Goal: Check status: Check status

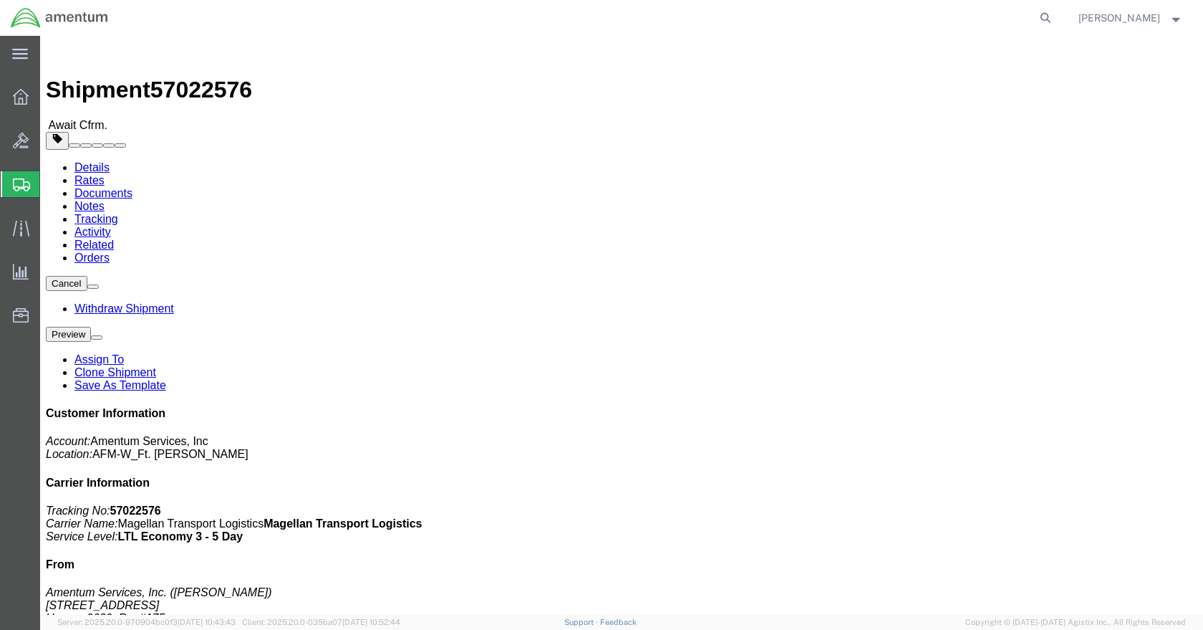
click icon "Tracking No:"
click at [0, 0] on span "Shipment Manager" at bounding box center [0, 0] width 0 height 0
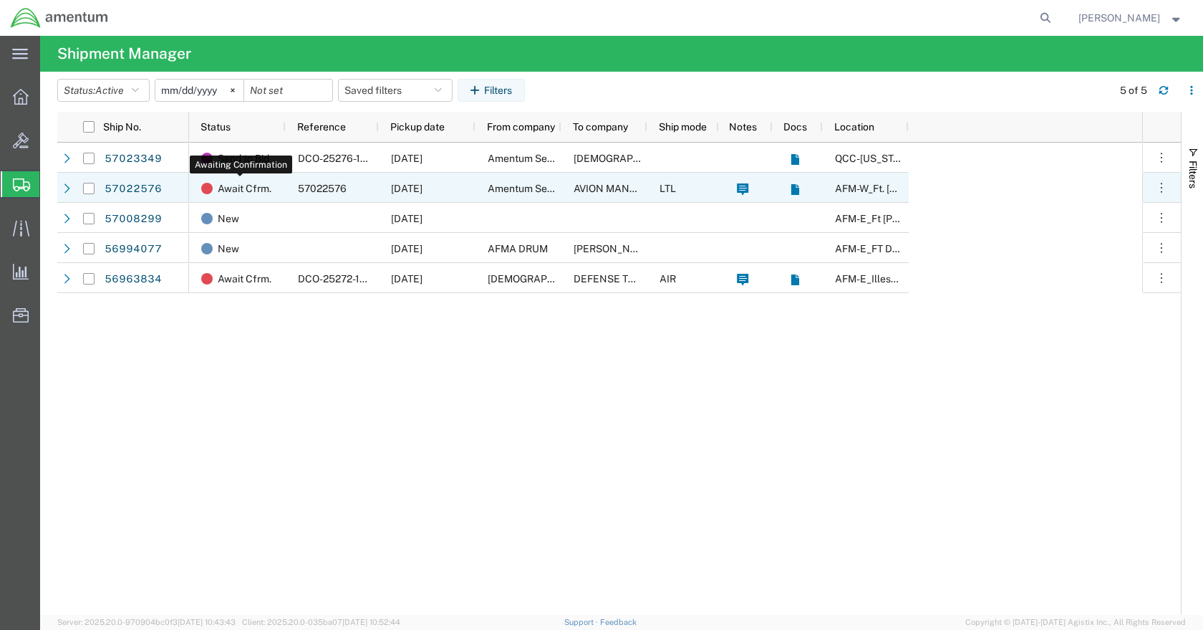
click at [238, 188] on span "Await Cfrm." at bounding box center [245, 188] width 54 height 30
